Goal: Navigation & Orientation: Find specific page/section

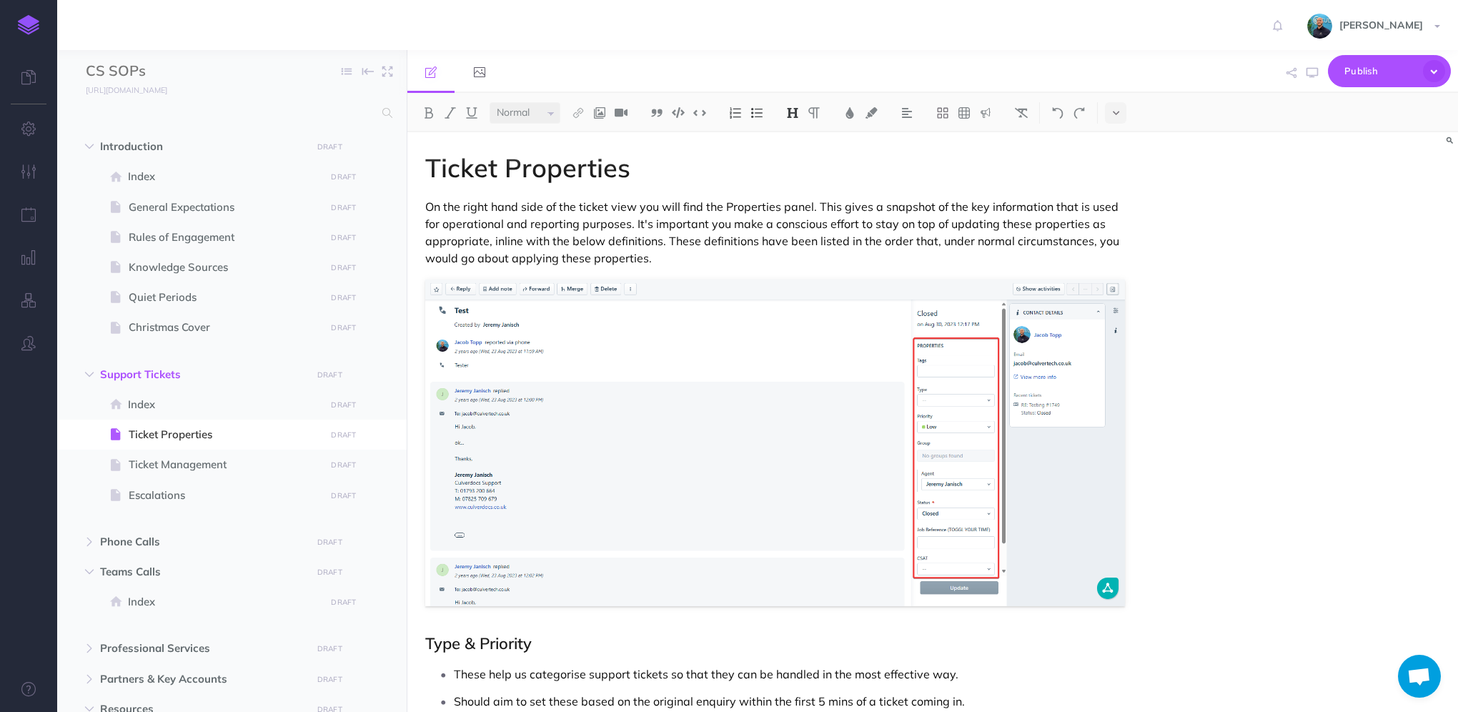
select select "null"
click at [30, 23] on img at bounding box center [28, 25] width 21 height 20
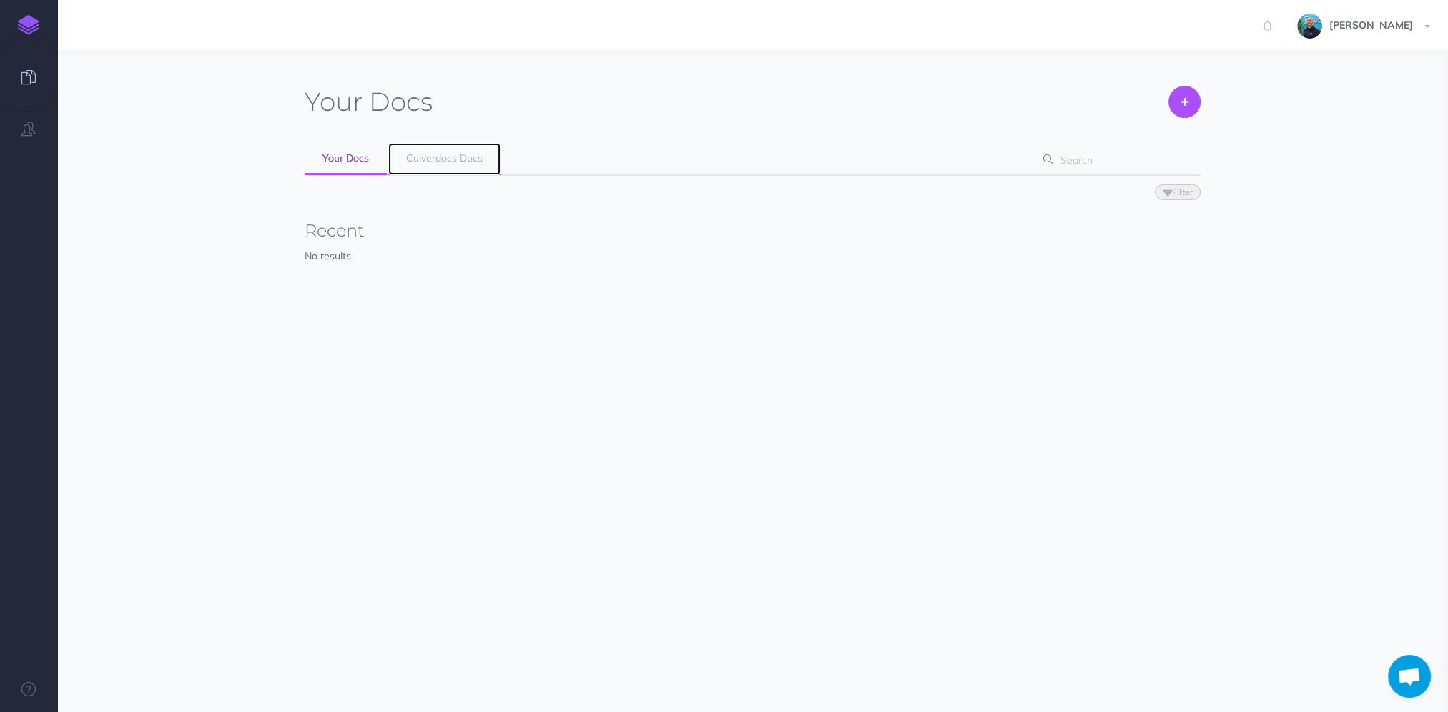
click at [435, 159] on span "Culverdocs Docs" at bounding box center [444, 158] width 76 height 13
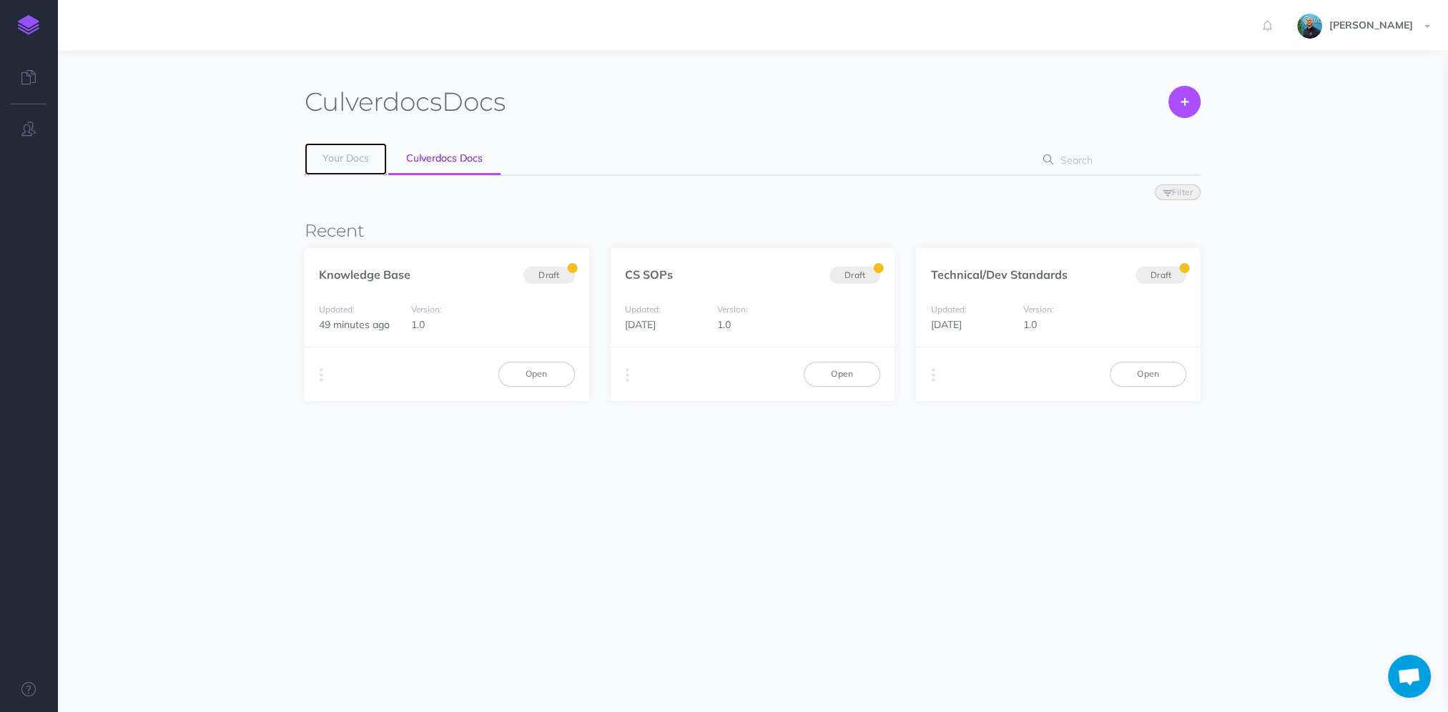
click at [343, 152] on span "Your Docs" at bounding box center [345, 158] width 46 height 13
click at [719, 112] on div "Culverdocs Docs Create" at bounding box center [753, 100] width 896 height 29
click at [551, 377] on link "Open" at bounding box center [536, 374] width 76 height 24
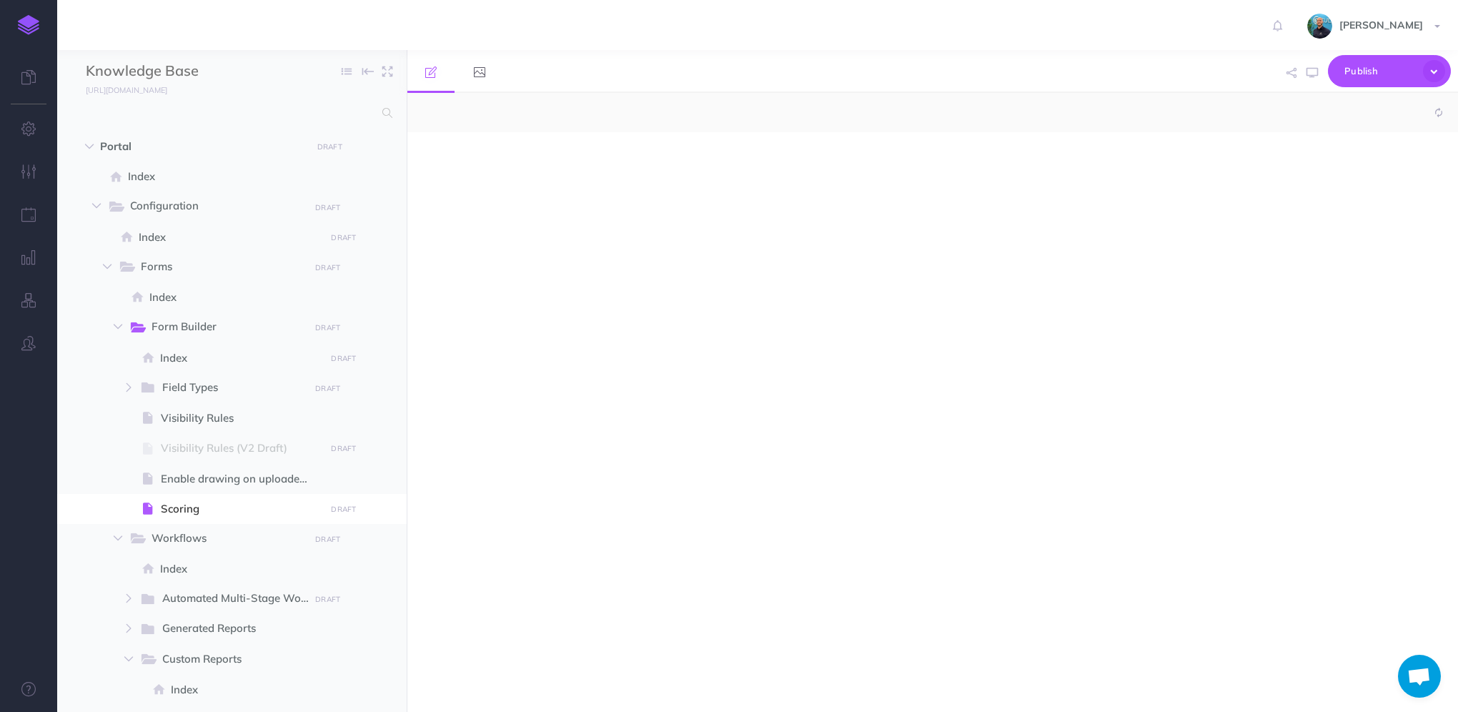
select select "null"
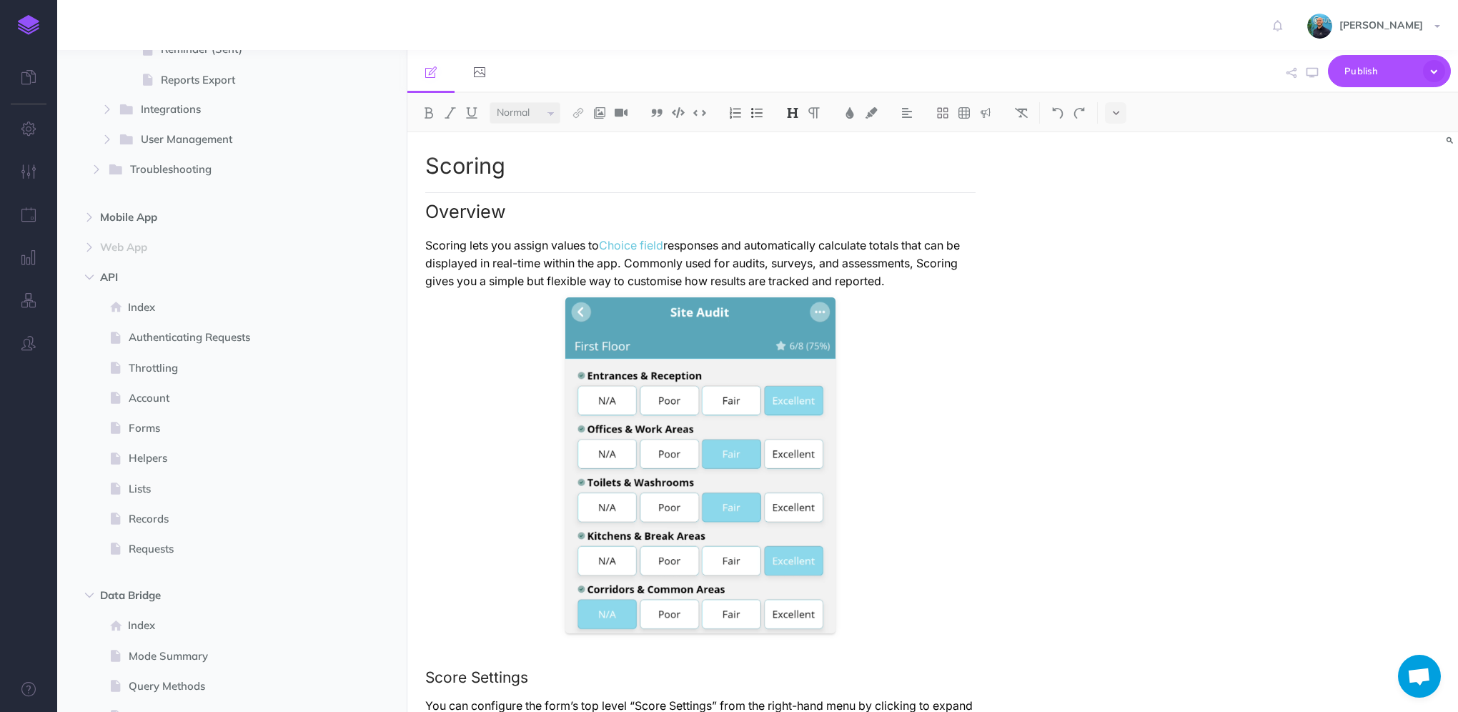
scroll to position [1595, 0]
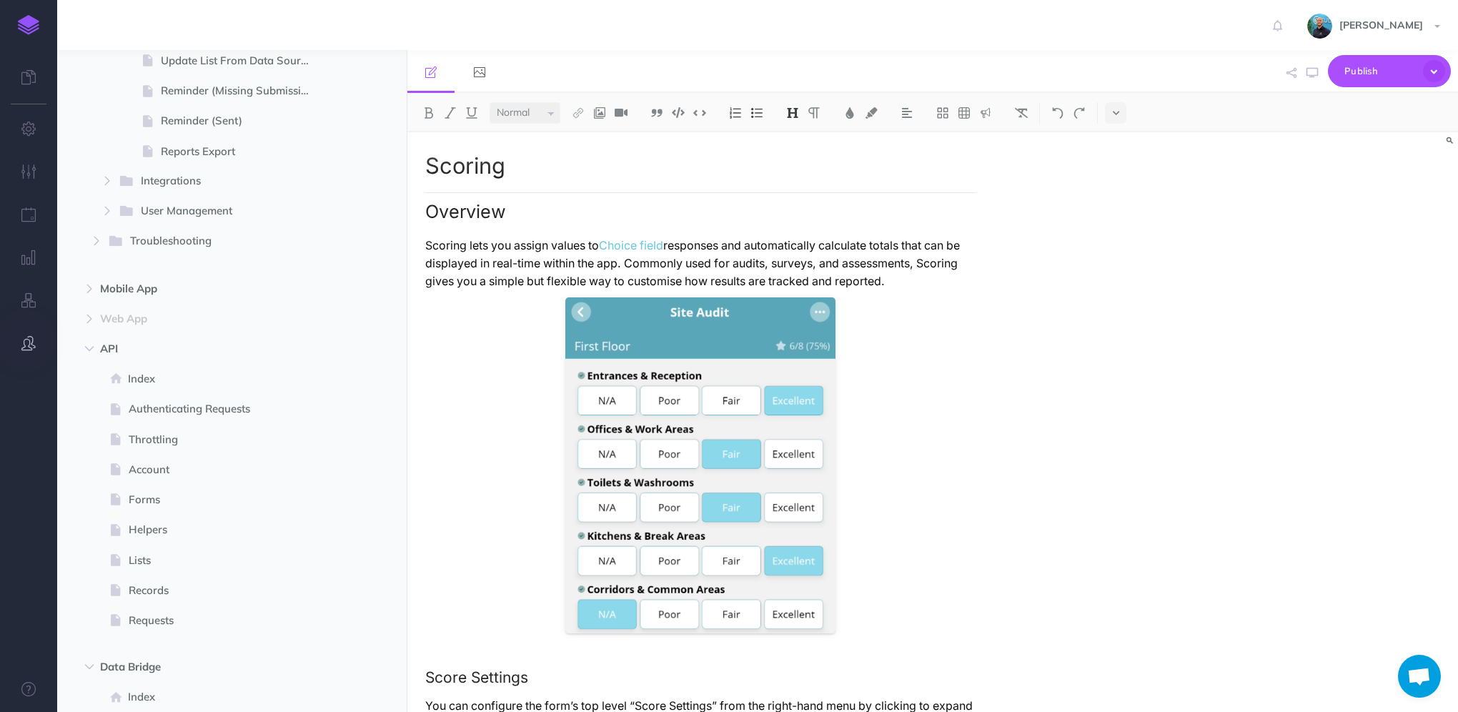
click at [29, 338] on icon "button" at bounding box center [28, 343] width 14 height 14
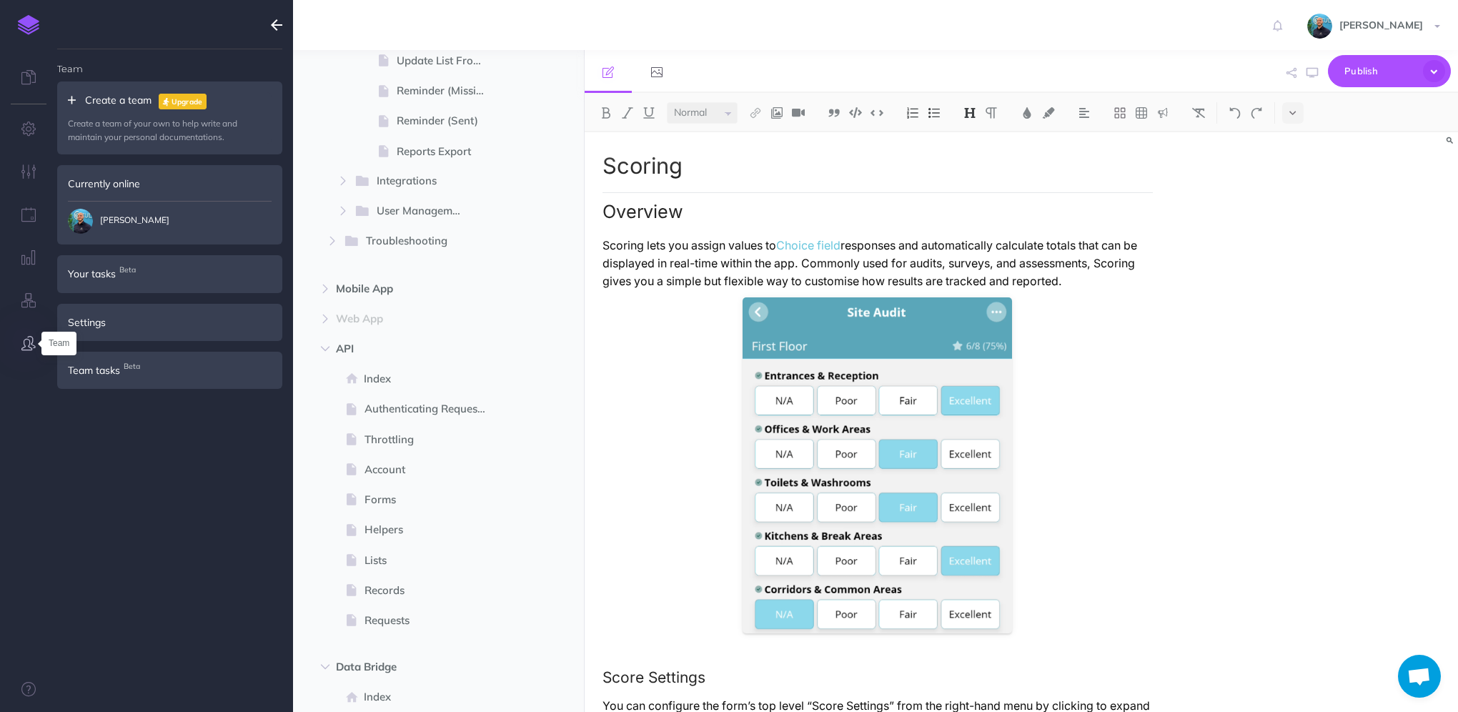
click at [29, 338] on icon "button" at bounding box center [28, 343] width 14 height 14
click at [276, 29] on icon "button" at bounding box center [276, 24] width 11 height 17
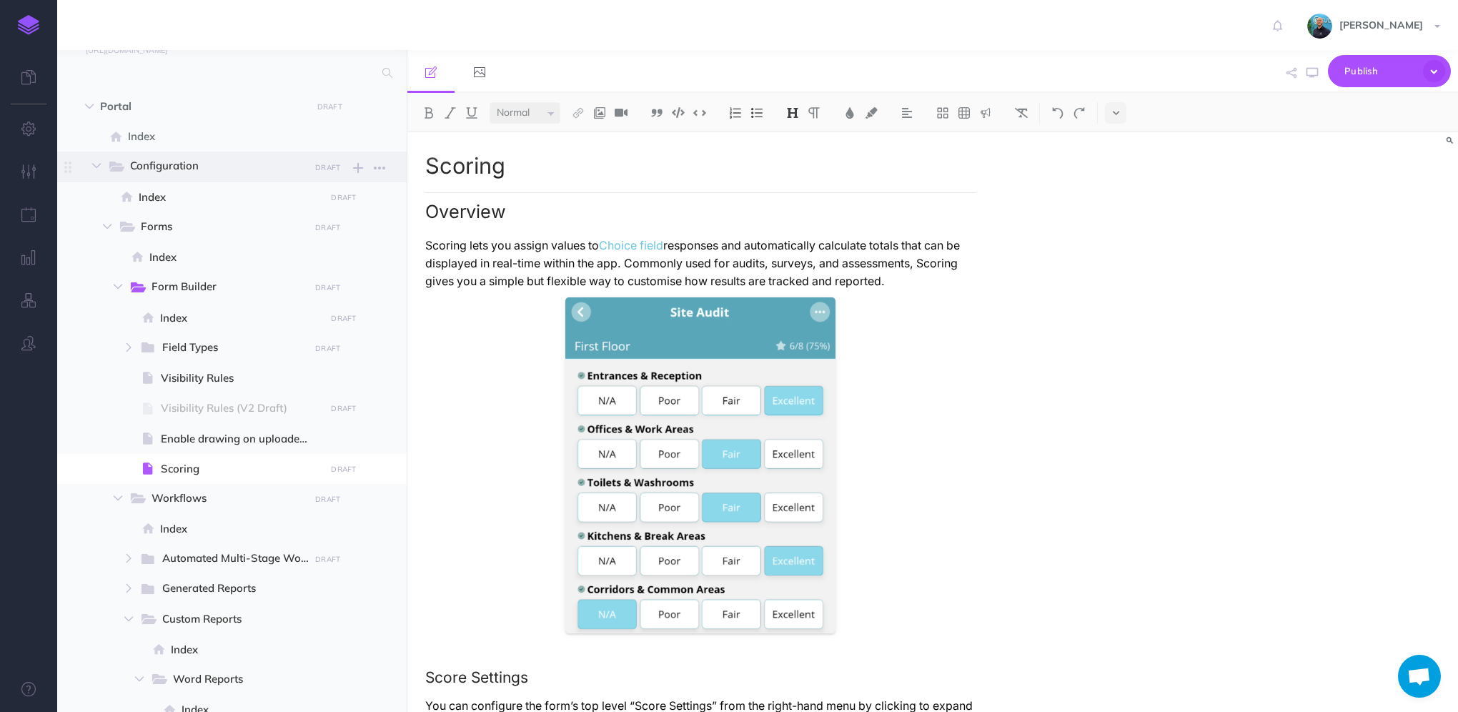
scroll to position [0, 0]
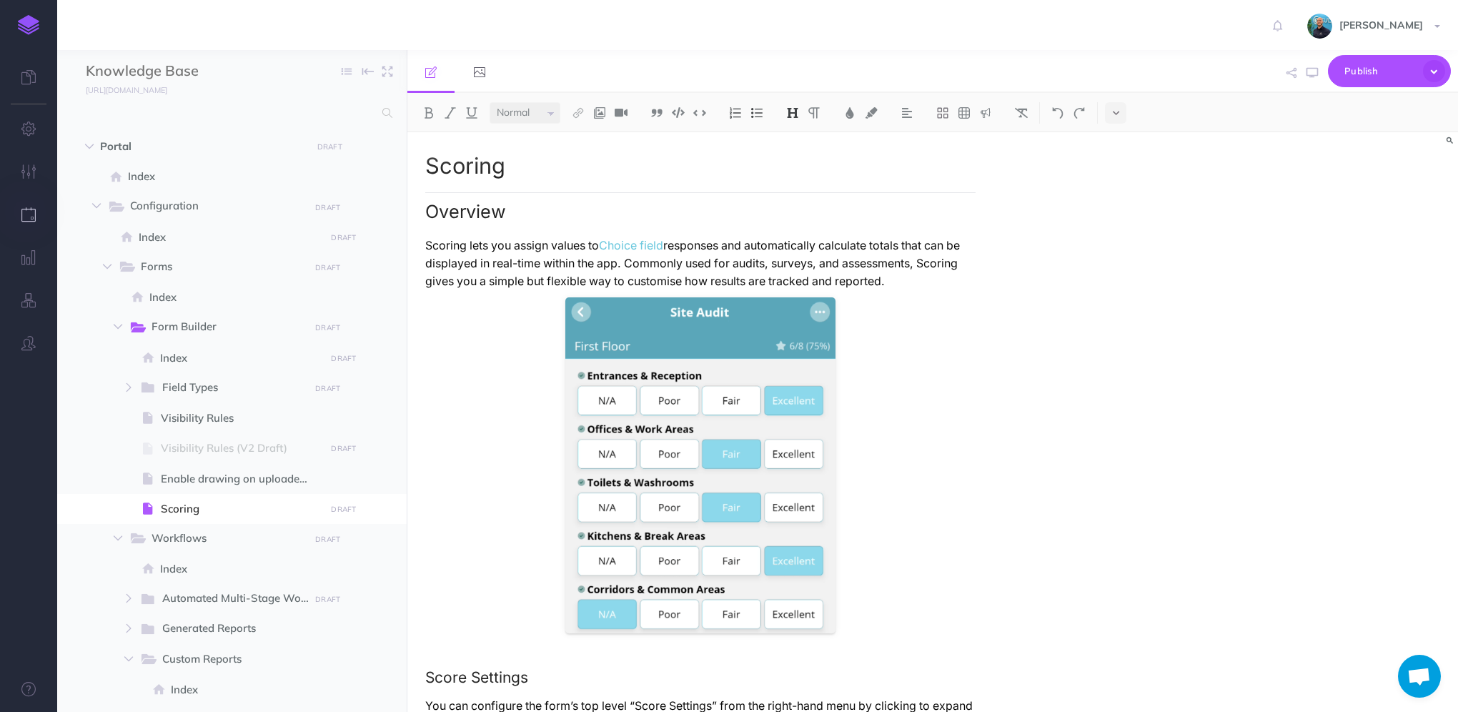
click at [23, 212] on icon "button" at bounding box center [28, 214] width 15 height 14
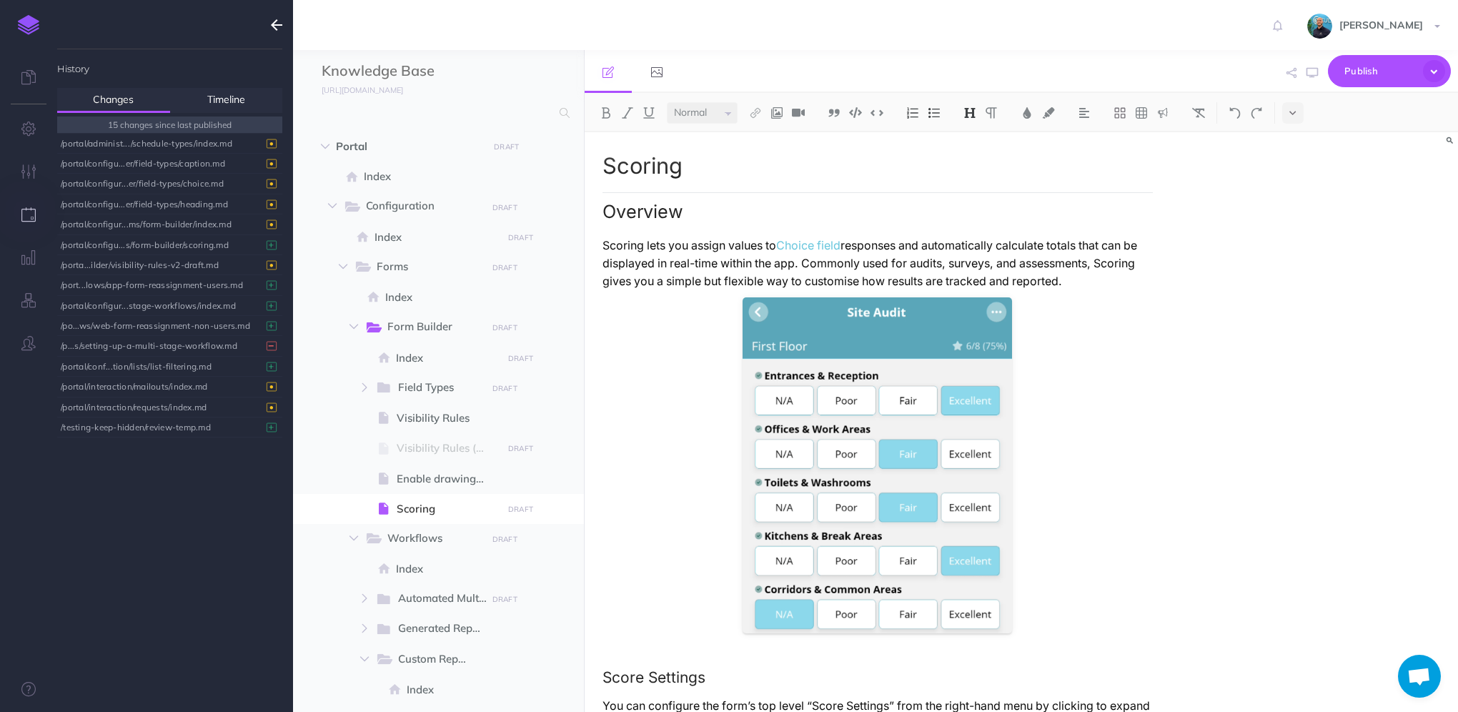
click at [272, 24] on icon "button" at bounding box center [276, 24] width 11 height 17
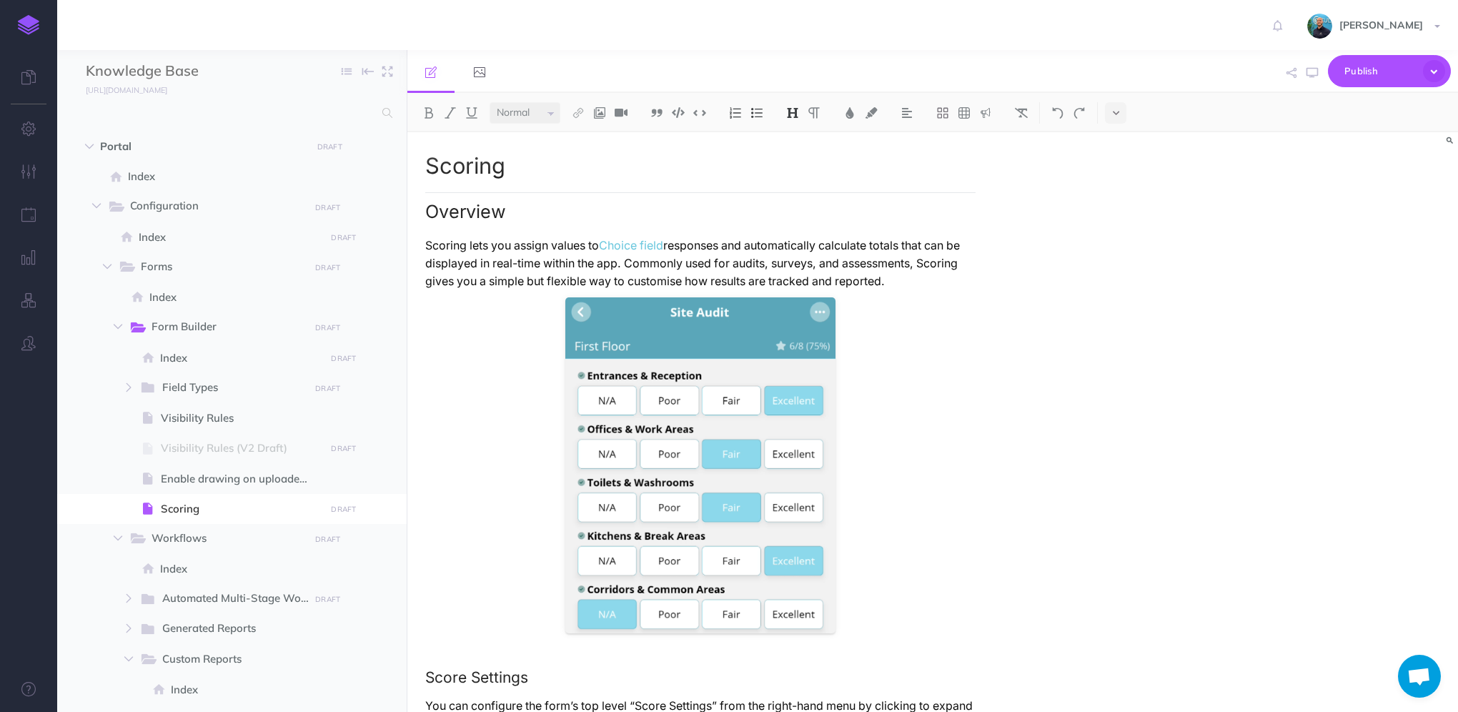
click at [37, 28] on img at bounding box center [28, 25] width 21 height 20
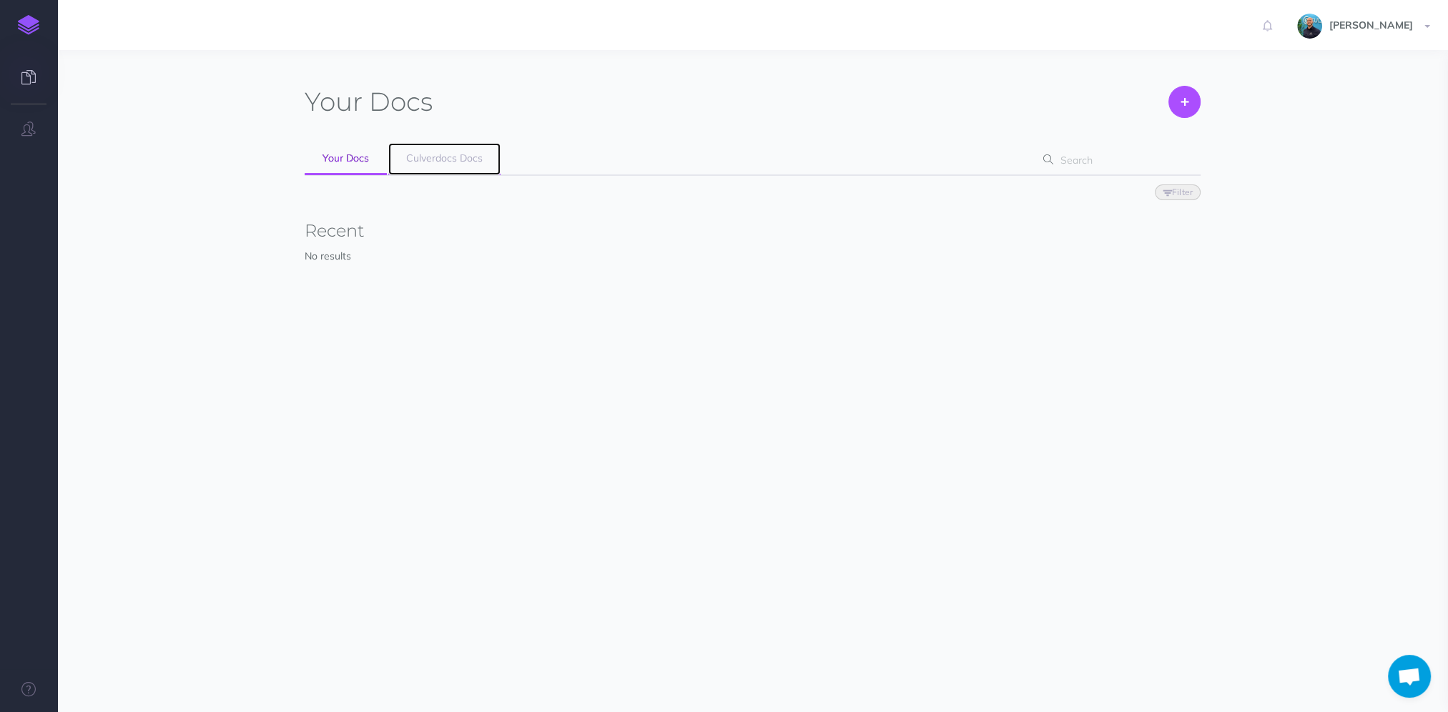
click at [452, 163] on span "Culverdocs Docs" at bounding box center [444, 158] width 76 height 13
